Goal: Find specific page/section: Find specific page/section

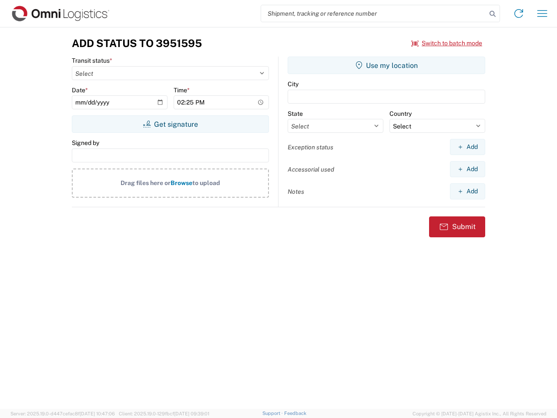
click at [374, 13] on input "search" at bounding box center [373, 13] width 225 height 17
click at [493, 14] on icon at bounding box center [492, 14] width 12 height 12
click at [519, 13] on icon at bounding box center [519, 14] width 14 height 14
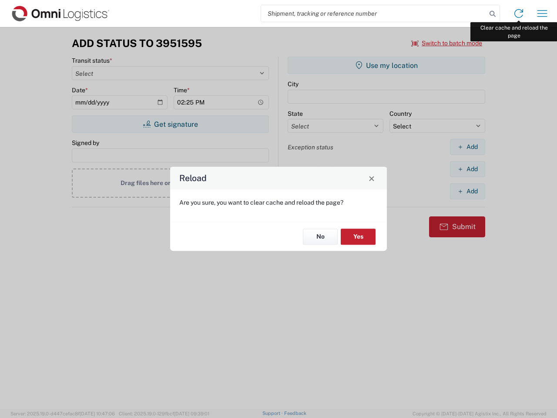
click at [542, 13] on div "Reload Are you sure, you want to clear cache and reload the page? No Yes" at bounding box center [278, 209] width 557 height 418
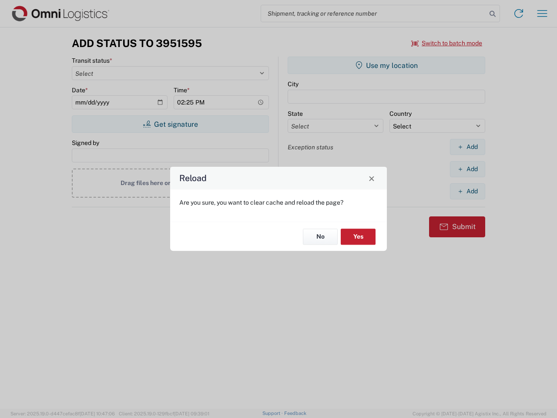
click at [447, 43] on div "Reload Are you sure, you want to clear cache and reload the page? No Yes" at bounding box center [278, 209] width 557 height 418
click at [170, 124] on div "Reload Are you sure, you want to clear cache and reload the page? No Yes" at bounding box center [278, 209] width 557 height 418
click at [386, 65] on div "Reload Are you sure, you want to clear cache and reload the page? No Yes" at bounding box center [278, 209] width 557 height 418
click at [467, 147] on div "Reload Are you sure, you want to clear cache and reload the page? No Yes" at bounding box center [278, 209] width 557 height 418
click at [467, 169] on div "Reload Are you sure, you want to clear cache and reload the page? No Yes" at bounding box center [278, 209] width 557 height 418
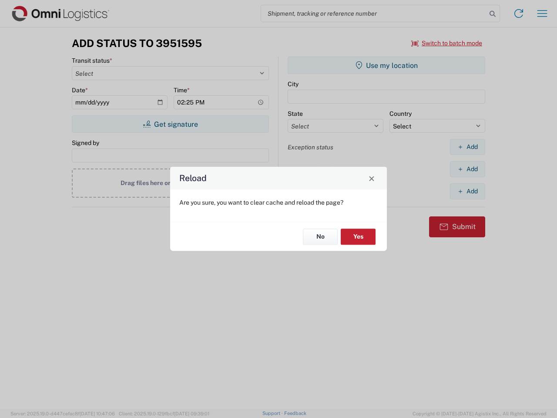
click at [467, 191] on div "Reload Are you sure, you want to clear cache and reload the page? No Yes" at bounding box center [278, 209] width 557 height 418
